Goal: Task Accomplishment & Management: Manage account settings

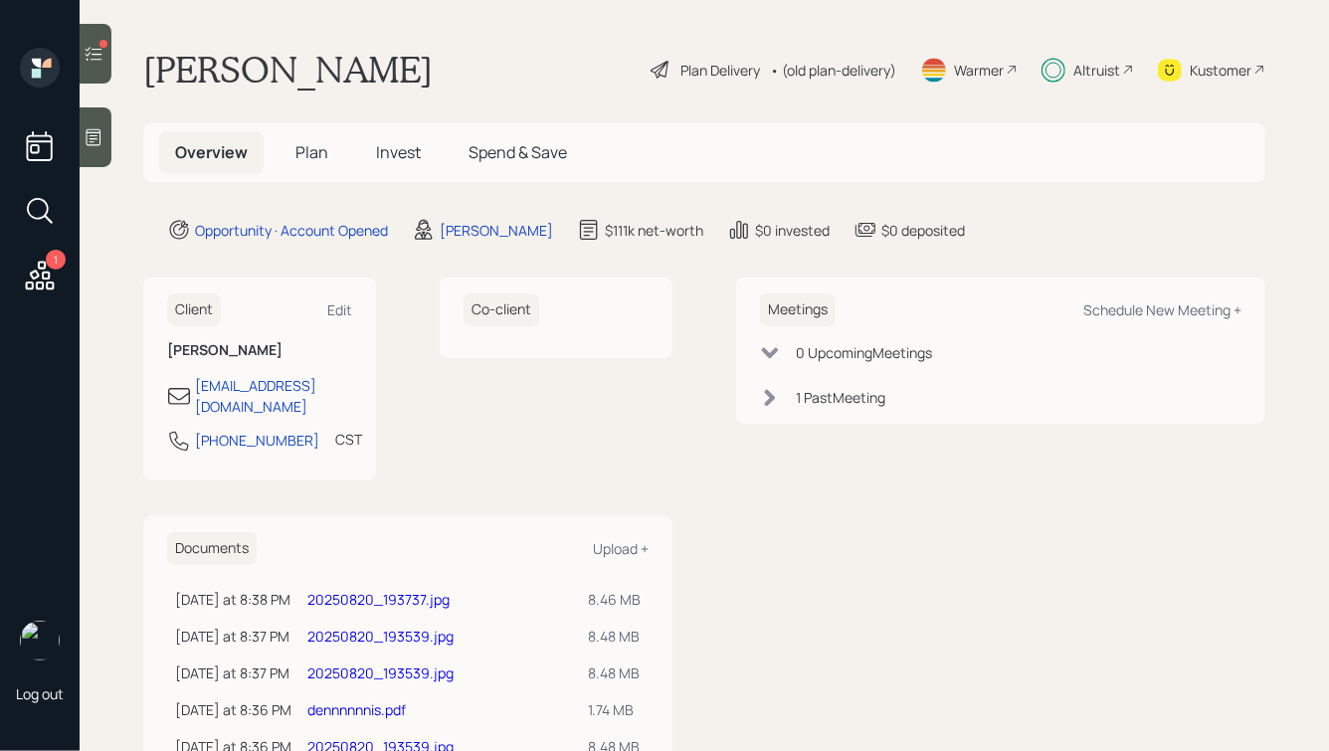
click at [34, 276] on icon at bounding box center [40, 276] width 36 height 36
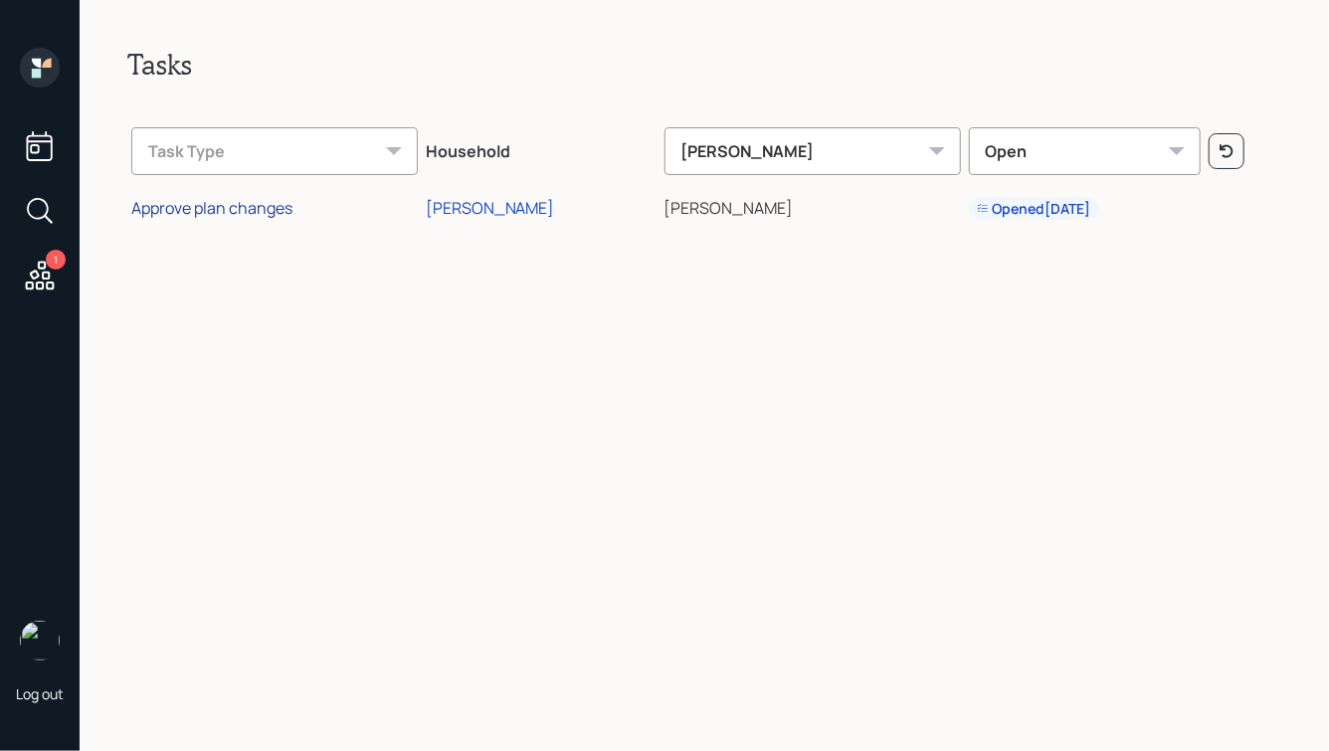
click at [244, 206] on div "Approve plan changes" at bounding box center [211, 208] width 161 height 22
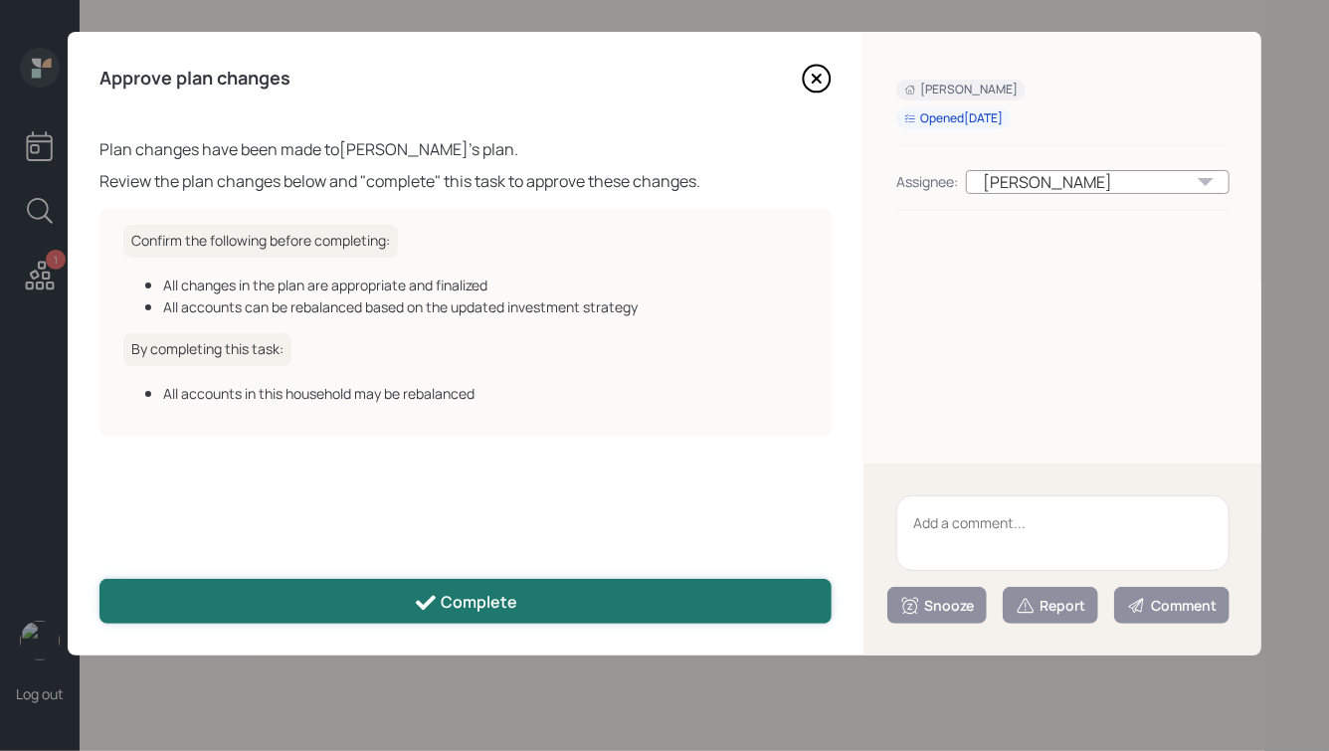
click at [480, 592] on div "Complete" at bounding box center [466, 603] width 104 height 24
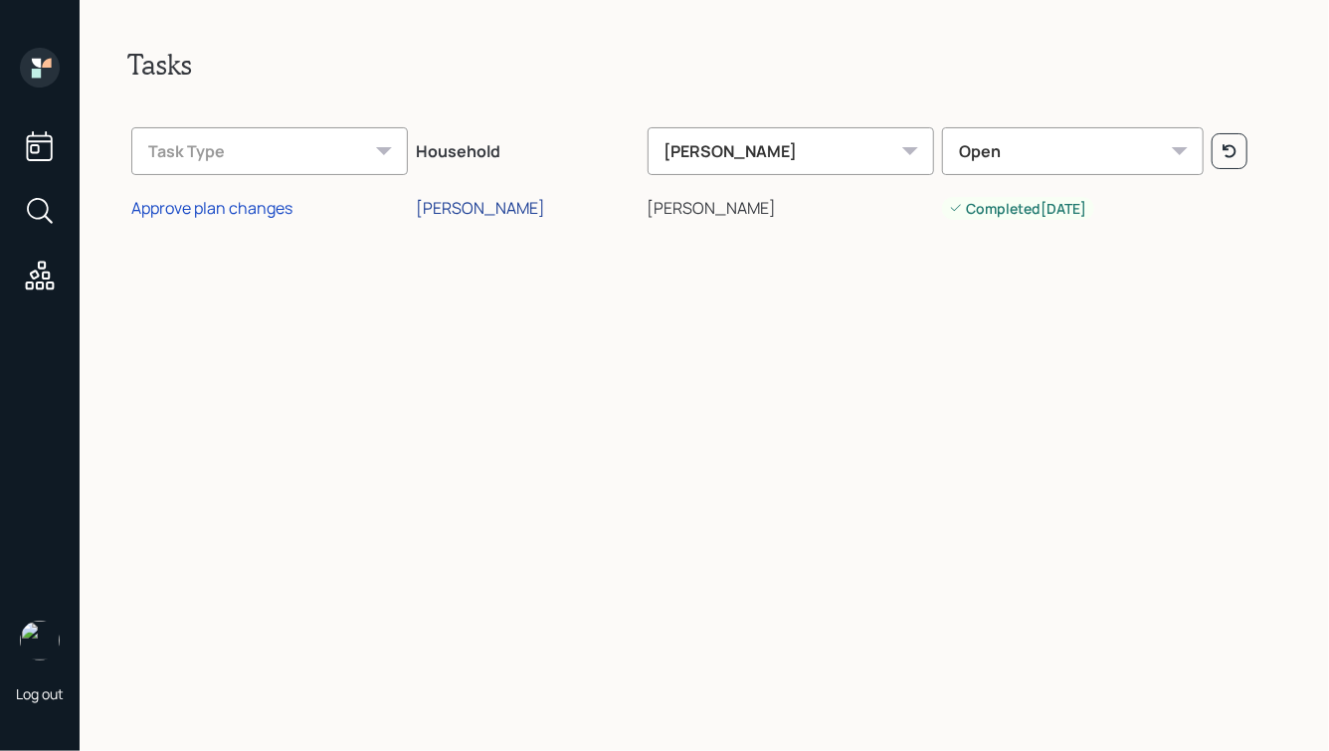
click at [492, 203] on div "[PERSON_NAME]" at bounding box center [480, 208] width 129 height 22
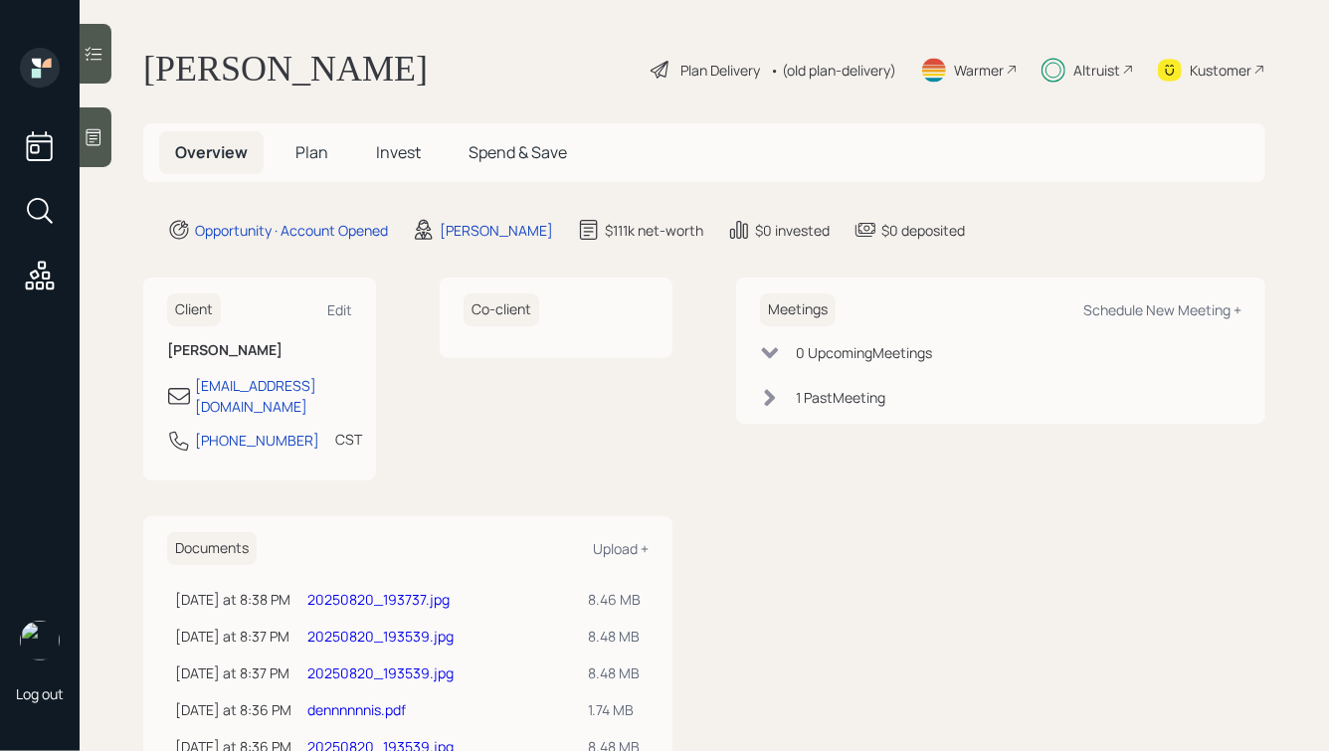
click at [418, 590] on link "20250820_193737.jpg" at bounding box center [378, 599] width 142 height 19
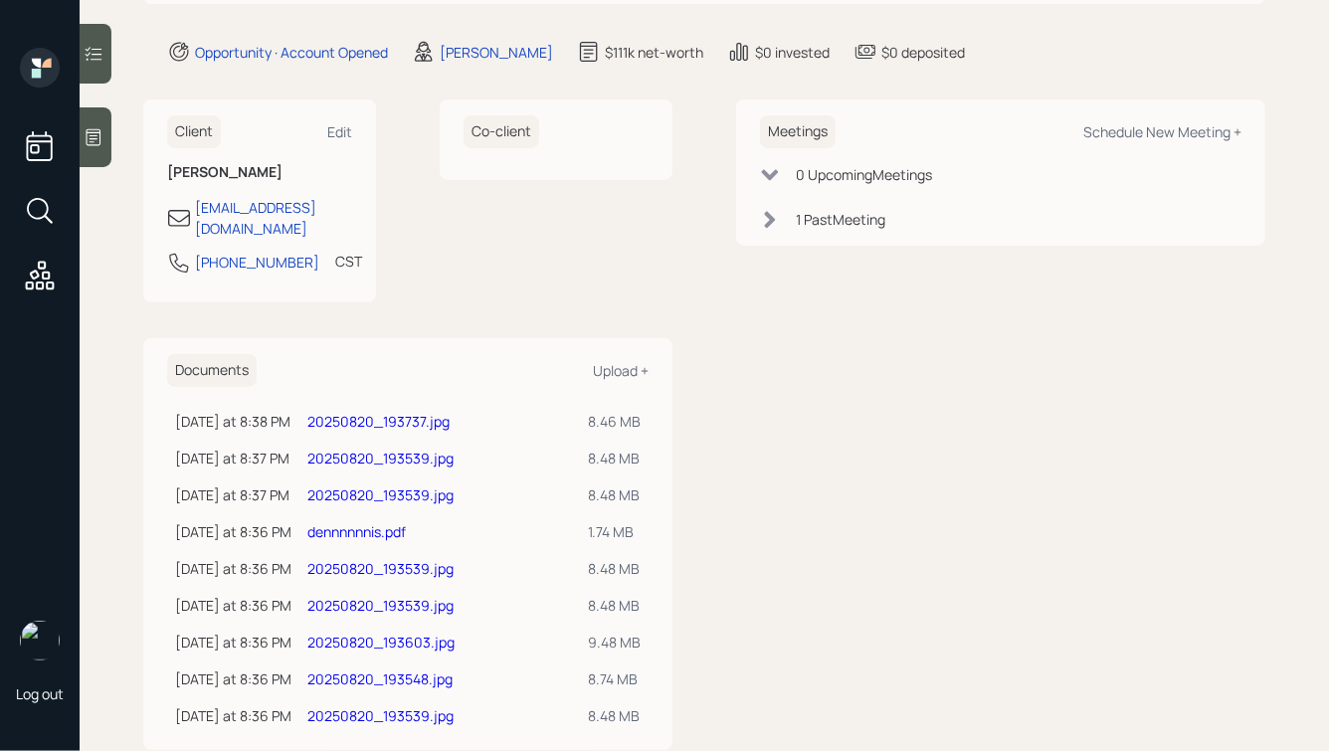
scroll to position [205, 0]
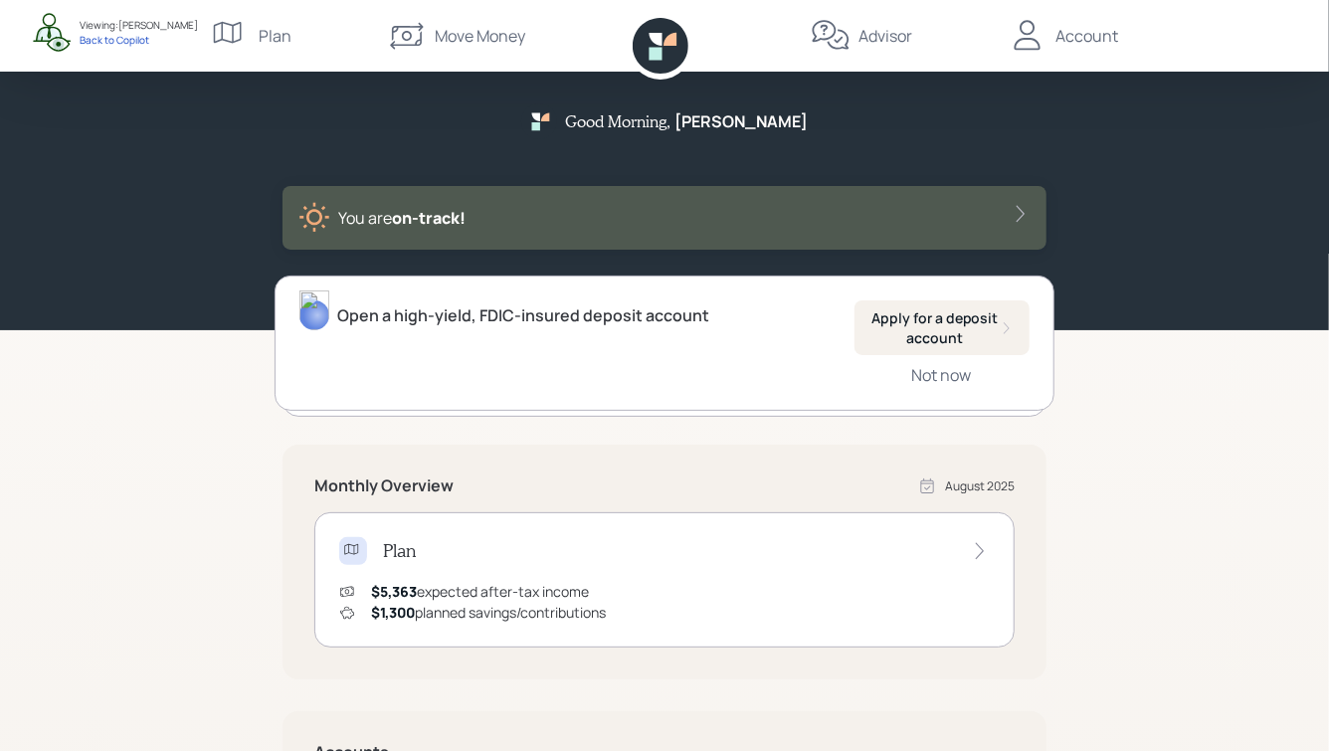
click at [1023, 22] on icon at bounding box center [1028, 35] width 26 height 30
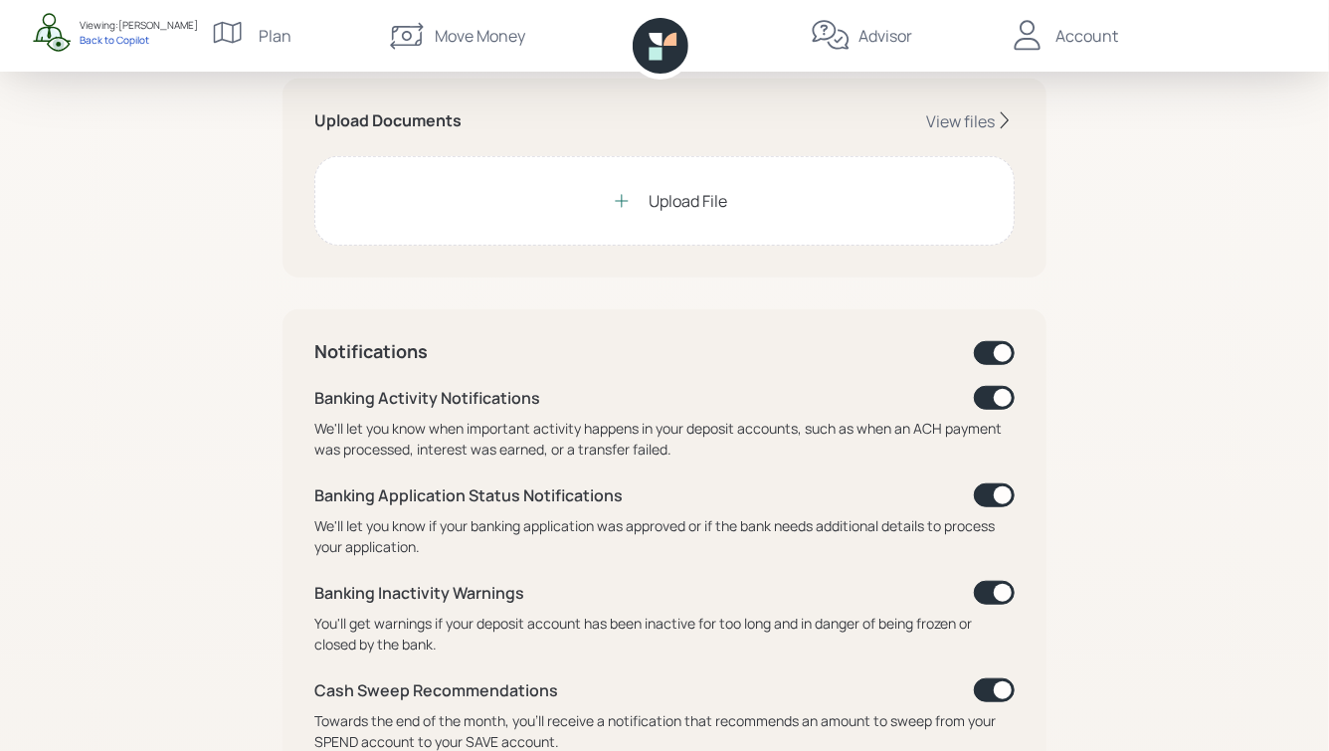
scroll to position [531, 0]
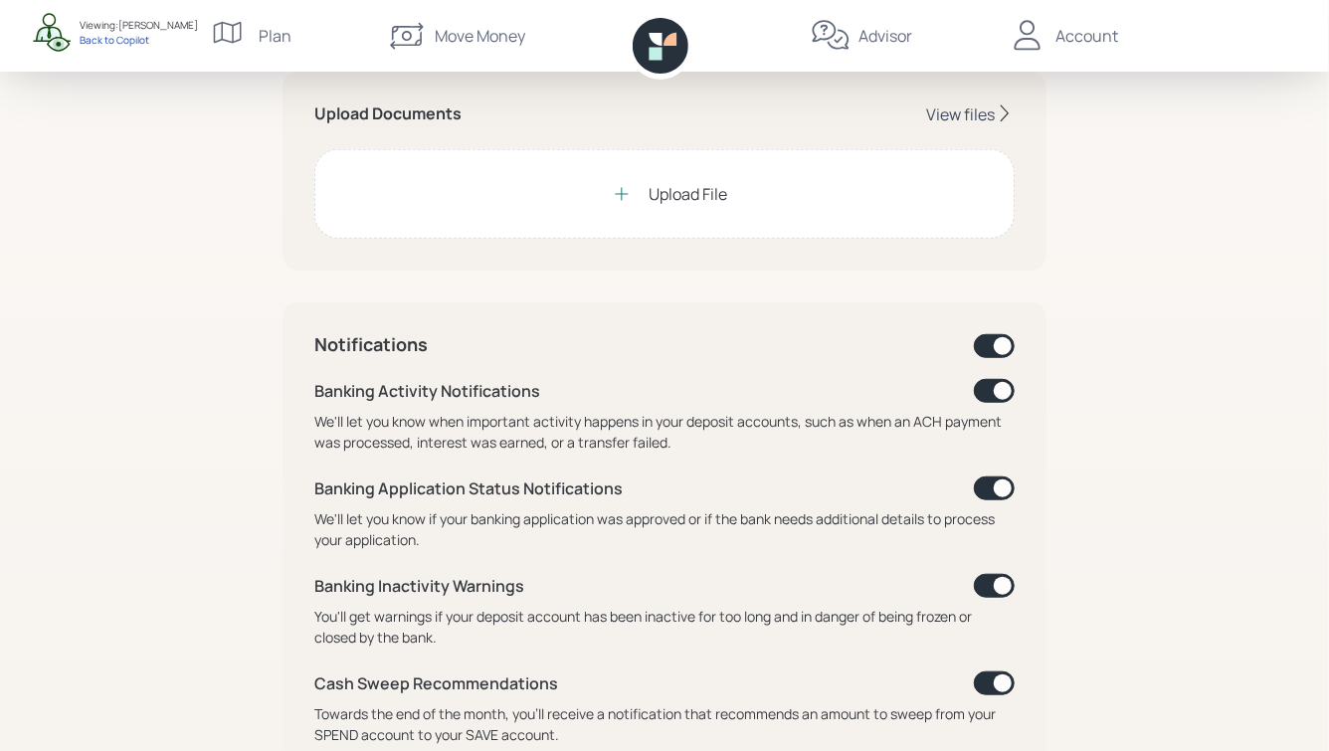
click at [970, 110] on div "View files" at bounding box center [960, 114] width 69 height 22
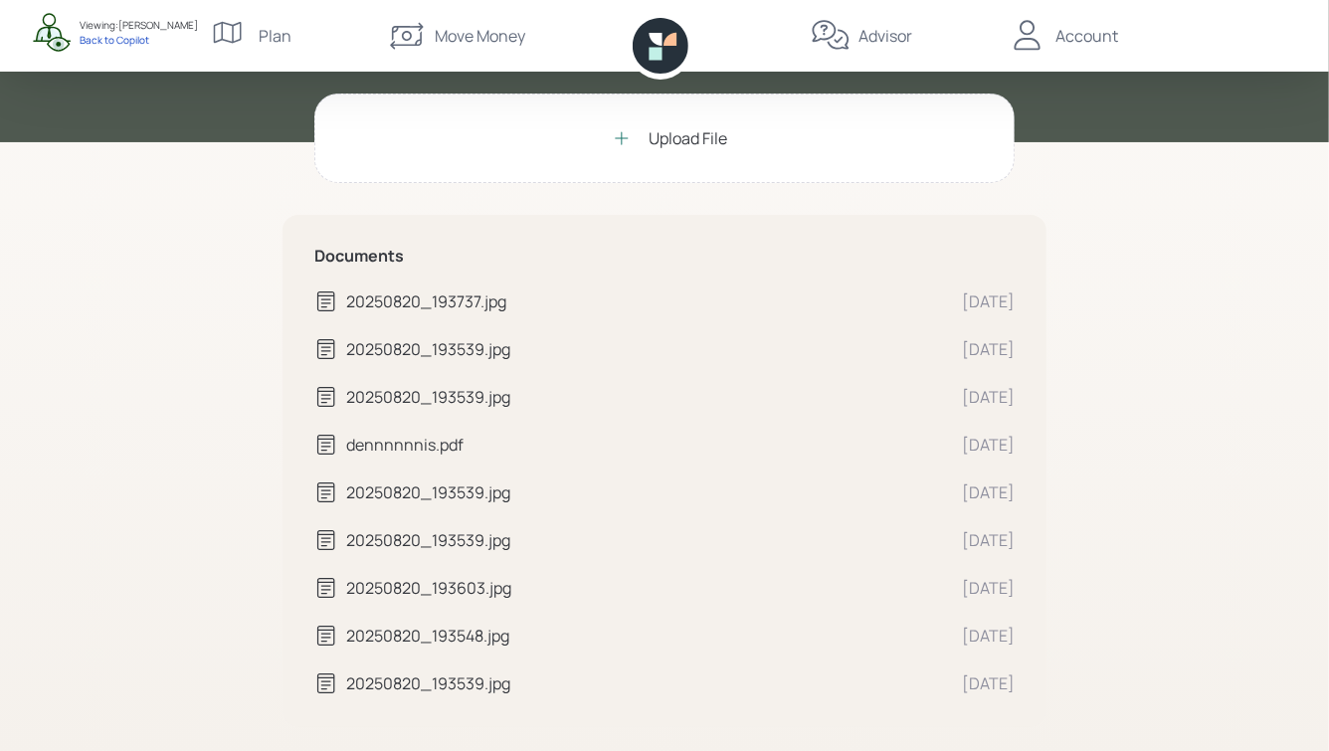
scroll to position [83, 0]
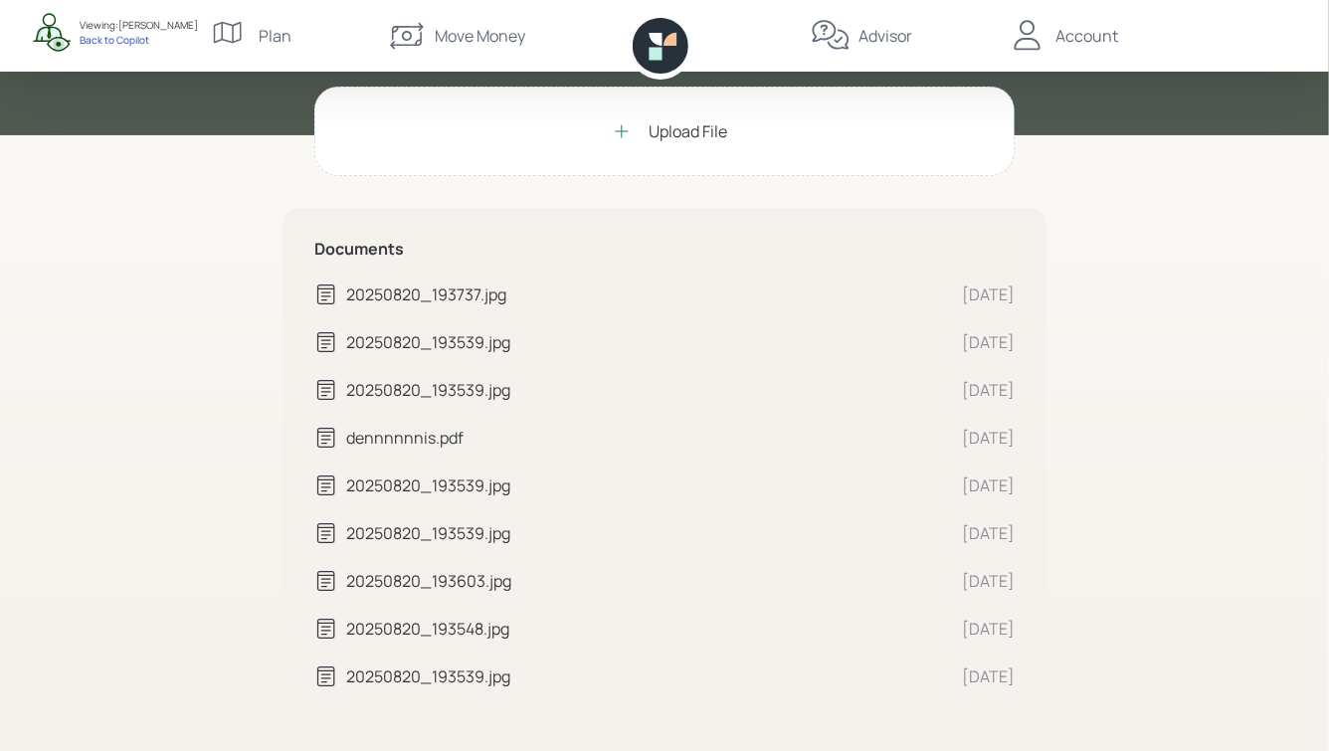
click at [450, 296] on div "20250820_193737.jpg" at bounding box center [646, 295] width 600 height 24
click at [120, 39] on div "Back to Copilot" at bounding box center [139, 40] width 118 height 14
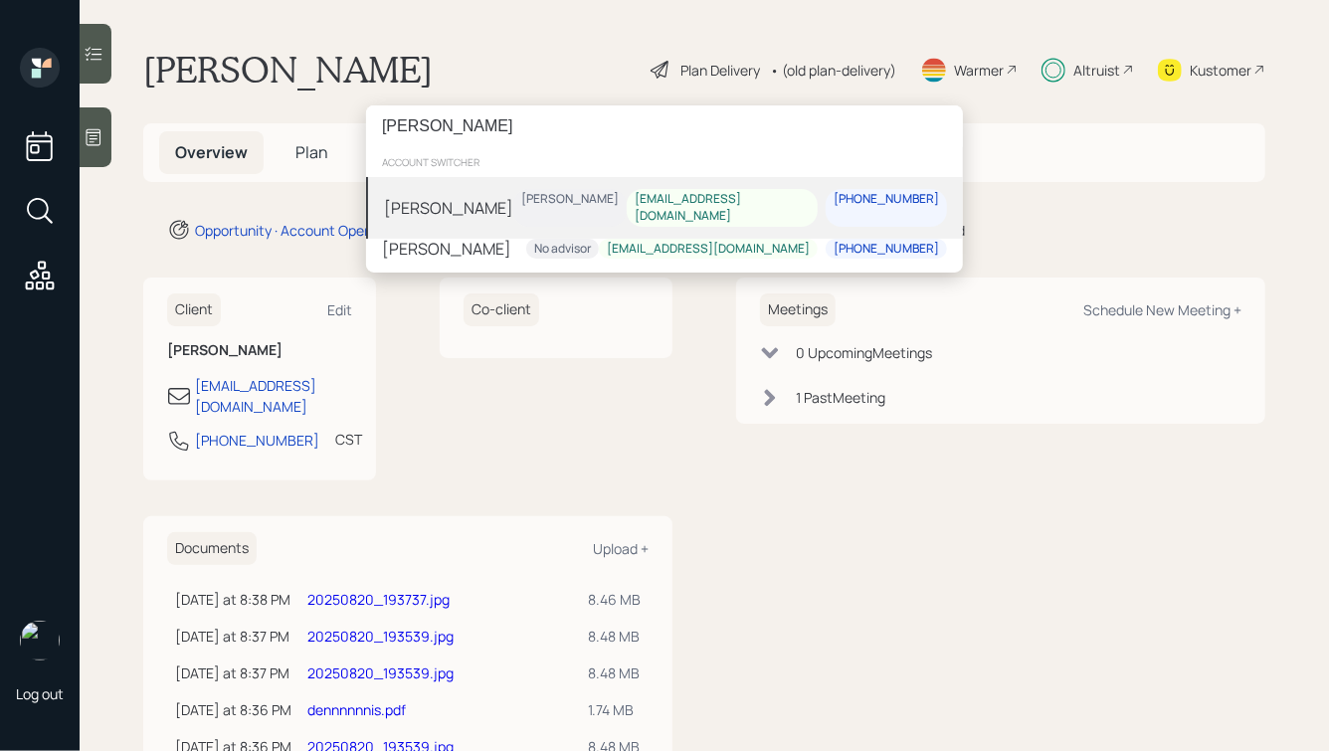
type input "[PERSON_NAME]"
click at [481, 196] on div "Carlos Diaz Treva Nostdahl ce.diaz97@outlook.com 954-907-5864" at bounding box center [664, 208] width 597 height 62
